Goal: Obtain resource: Obtain resource

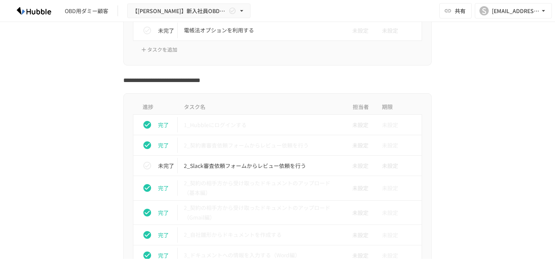
scroll to position [939, 0]
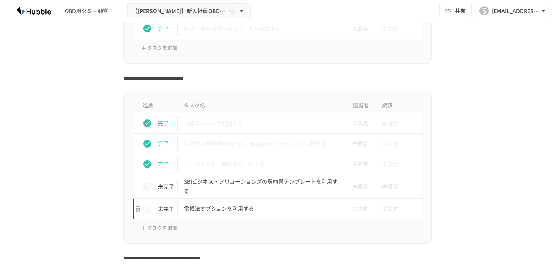
click at [219, 210] on p "電帳法オプションを利用する" at bounding box center [261, 209] width 155 height 10
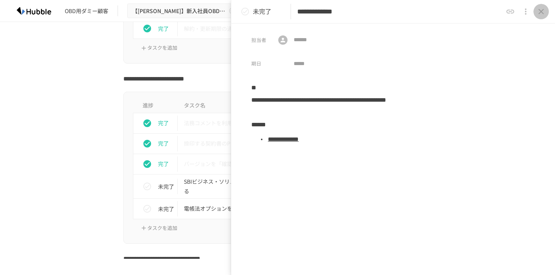
click at [541, 12] on icon "close drawer" at bounding box center [540, 11] width 5 height 5
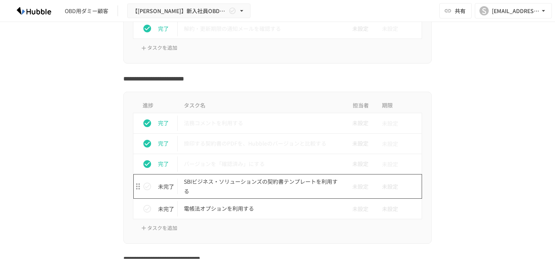
click at [305, 186] on p "SBIビジネス・ソリューションズの契約書テンプレートを利用する" at bounding box center [261, 186] width 155 height 19
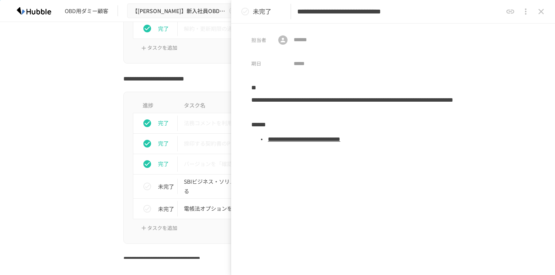
click at [340, 141] on link "**********" at bounding box center [304, 139] width 72 height 6
click at [543, 12] on icon "close drawer" at bounding box center [540, 11] width 9 height 9
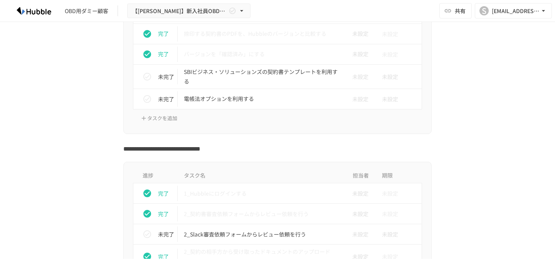
scroll to position [1049, 0]
click at [225, 104] on td "電帳法オプションを利用する" at bounding box center [261, 99] width 167 height 20
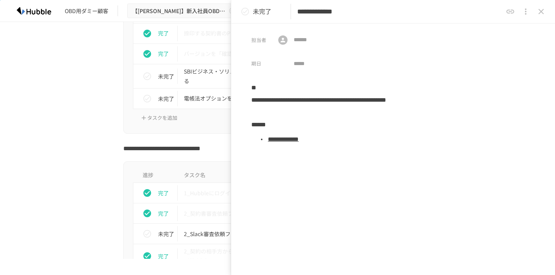
click at [299, 140] on link "**********" at bounding box center [283, 139] width 31 height 6
click at [542, 15] on icon "close drawer" at bounding box center [540, 11] width 9 height 9
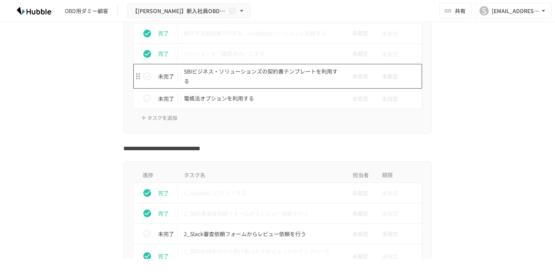
click at [225, 76] on p "SBIビジネス・ソリューションズの契約書テンプレートを利用する" at bounding box center [261, 76] width 155 height 19
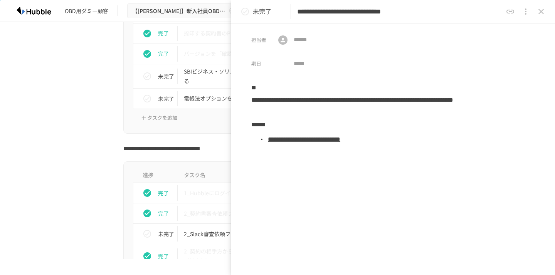
click at [328, 137] on link "**********" at bounding box center [304, 139] width 72 height 6
click at [546, 9] on button "close drawer" at bounding box center [540, 11] width 15 height 15
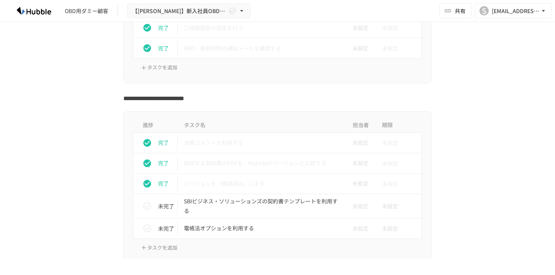
scroll to position [958, 0]
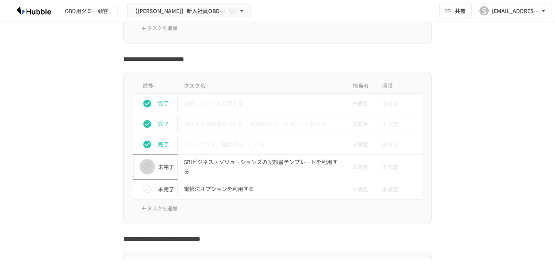
click at [149, 166] on icon "status" at bounding box center [147, 166] width 9 height 9
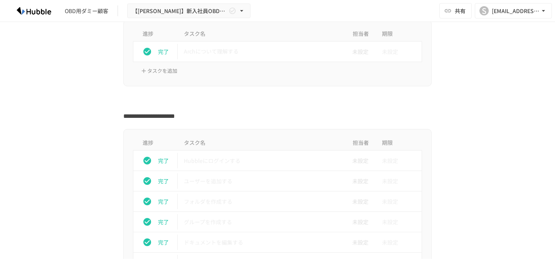
scroll to position [155, 0]
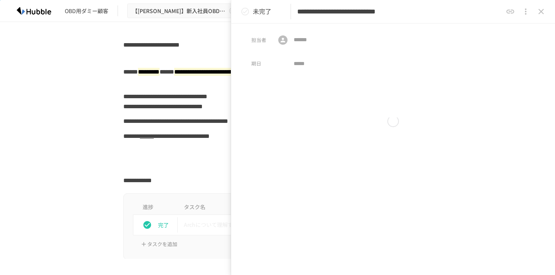
scroll to position [515, 0]
